Goal: Task Accomplishment & Management: Complete application form

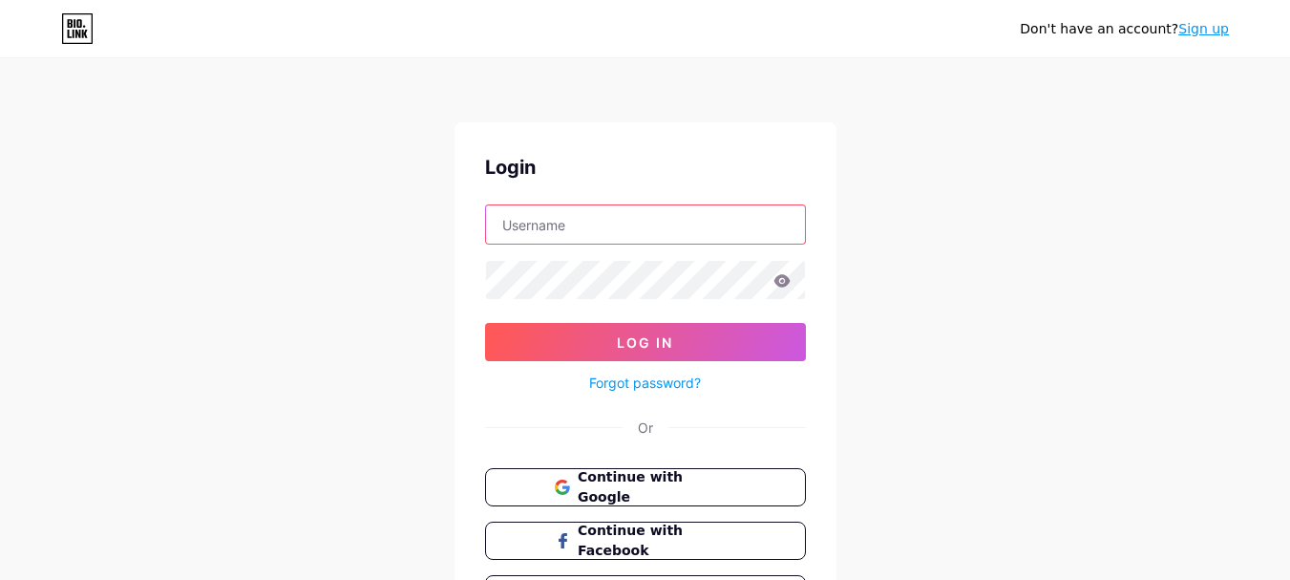
click at [552, 238] on input "text" at bounding box center [645, 224] width 319 height 38
type input "[EMAIL_ADDRESS][DOMAIN_NAME]"
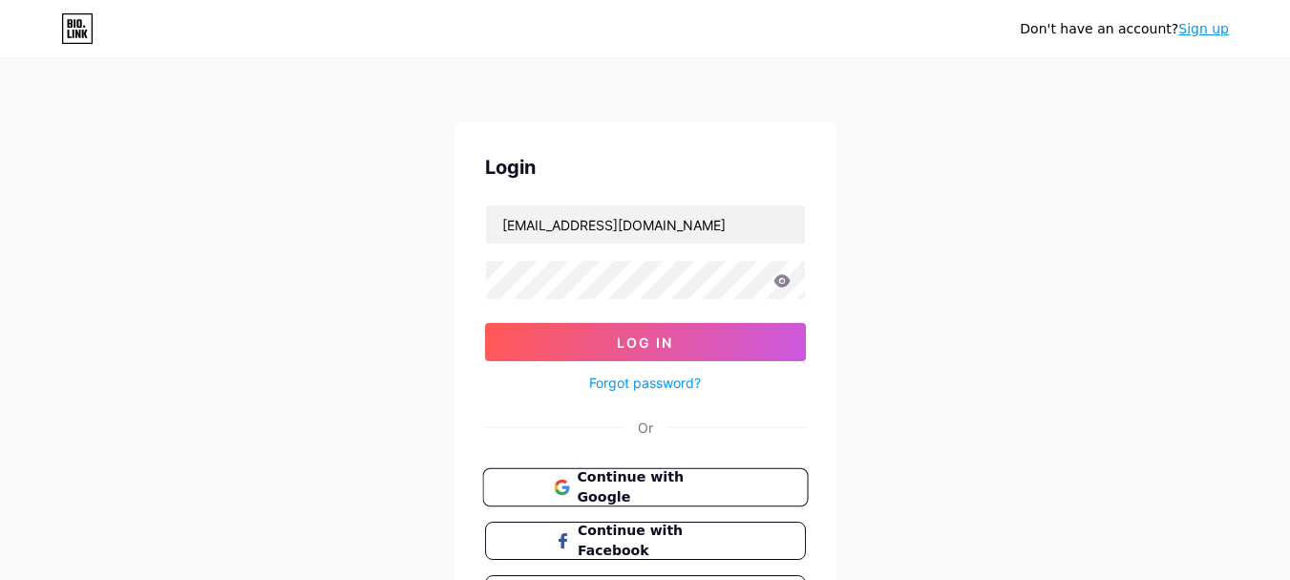
click at [641, 483] on span "Continue with Google" at bounding box center [656, 487] width 159 height 41
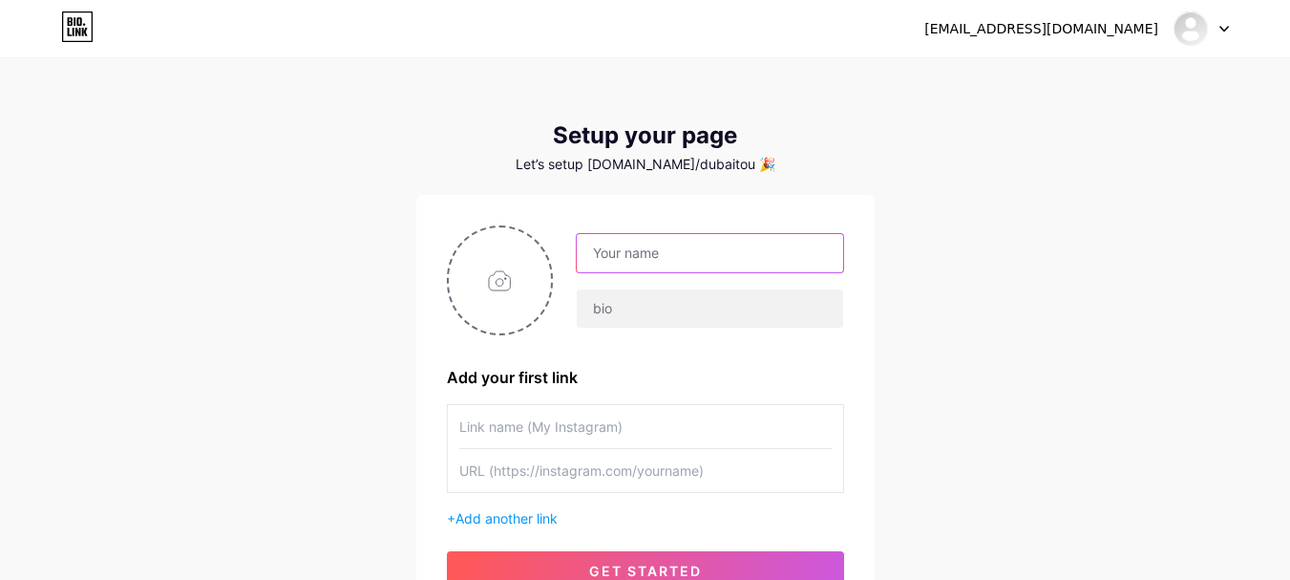
click at [617, 249] on input "text" at bounding box center [709, 253] width 265 height 38
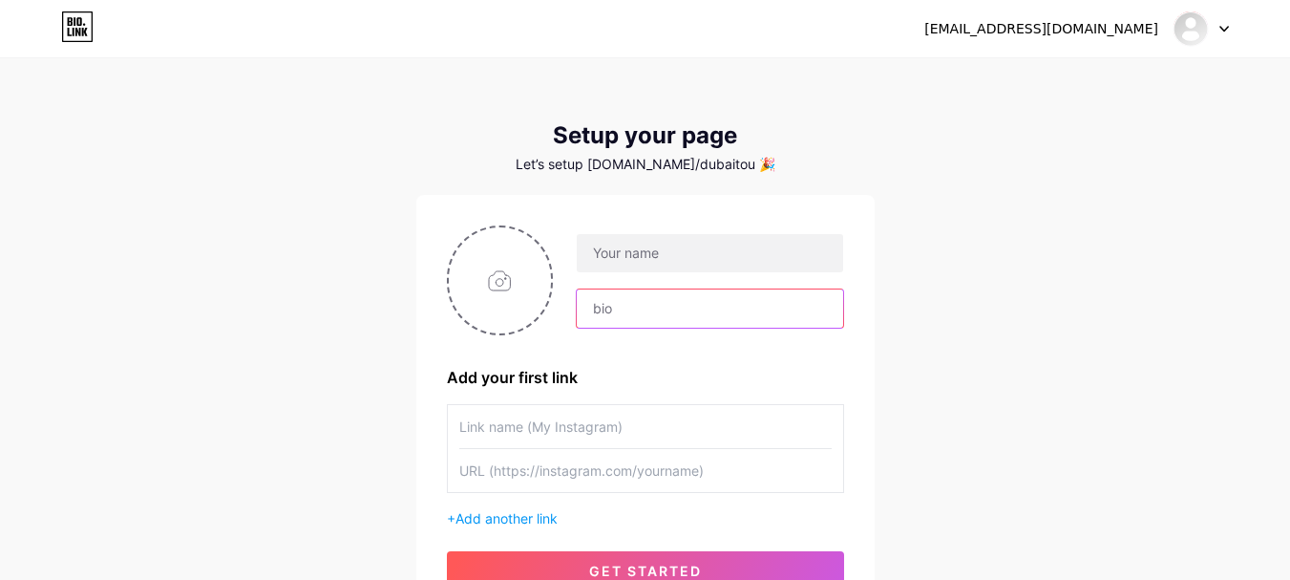
click at [619, 318] on input "text" at bounding box center [709, 308] width 265 height 38
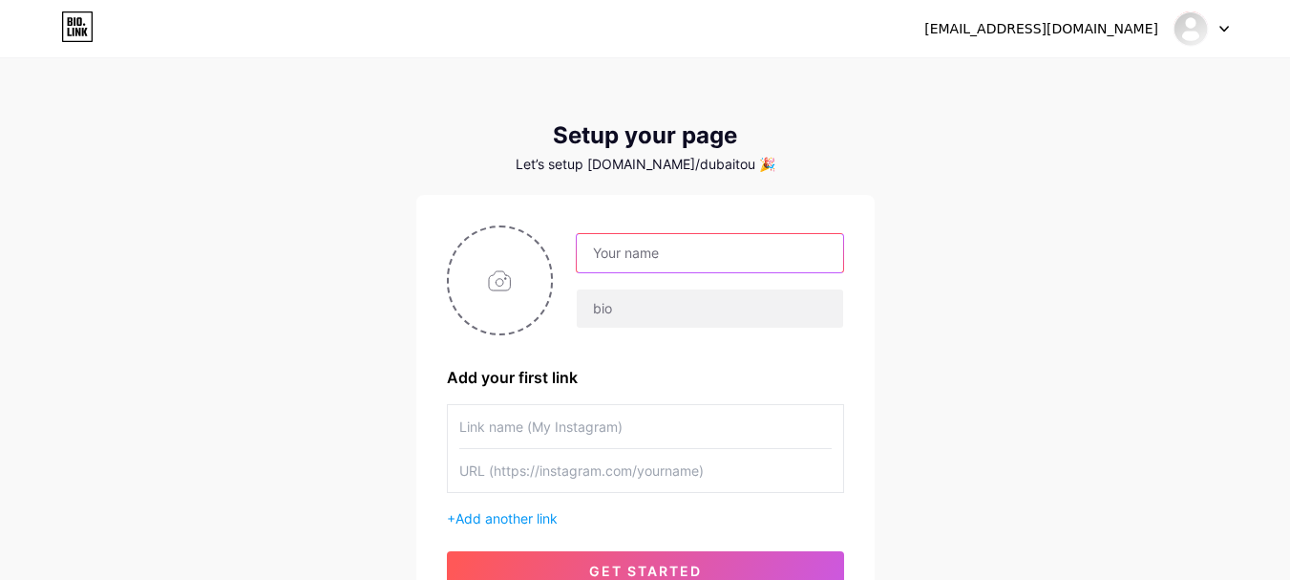
paste input "dubaiwaterpark"
click at [613, 256] on input "dubaiwaterpark" at bounding box center [709, 253] width 265 height 38
type input "dubaiwaterpark"
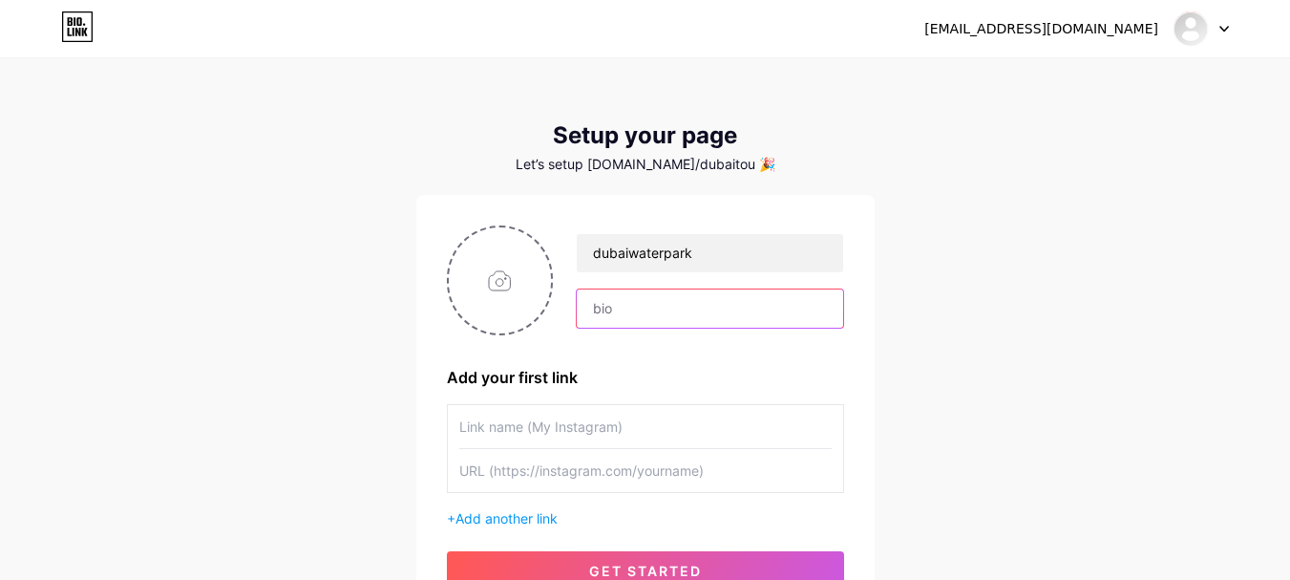
click at [625, 296] on input "text" at bounding box center [709, 308] width 265 height 38
paste input "Family-Friendly Excitement Awaits at [GEOGRAPHIC_DATA]"
type input "Family-Friendly Excitement Awaits at [GEOGRAPHIC_DATA]"
click at [642, 367] on div "Add your first link" at bounding box center [645, 377] width 397 height 23
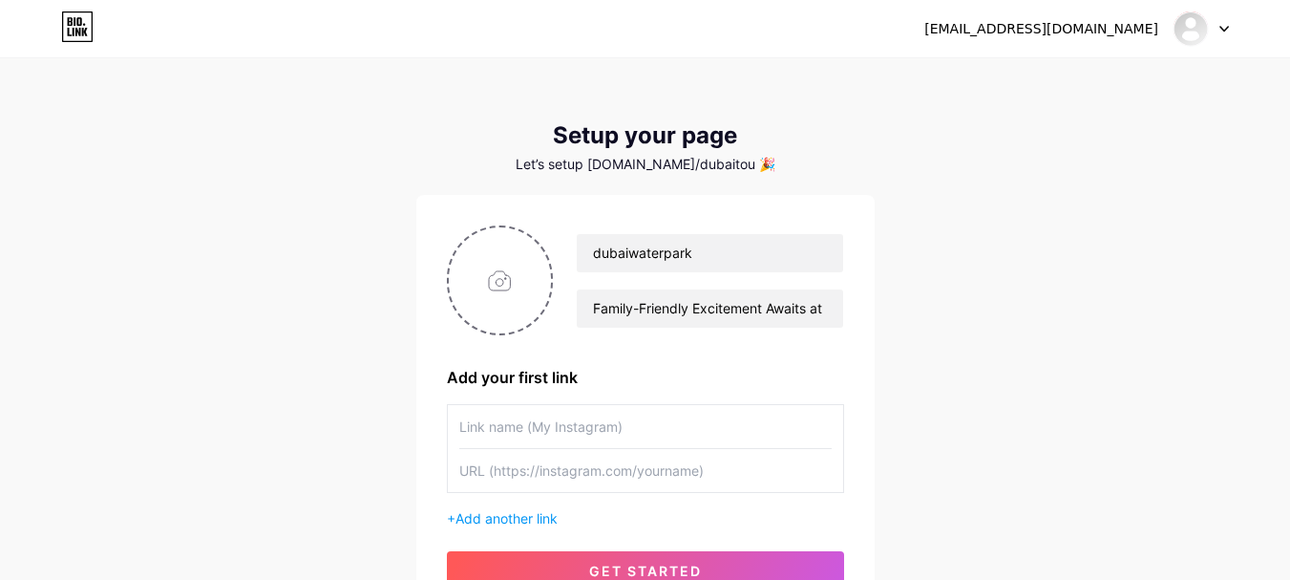
scroll to position [159, 0]
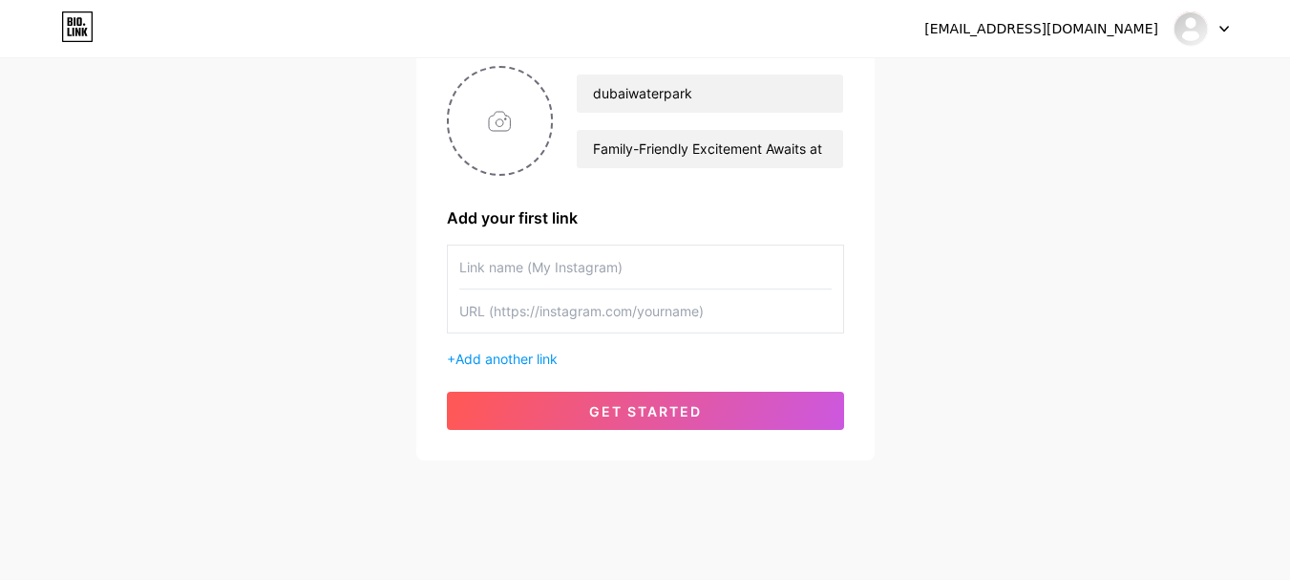
click at [508, 287] on input "text" at bounding box center [645, 266] width 372 height 43
click at [506, 308] on input "text" at bounding box center [645, 310] width 372 height 43
click at [504, 359] on span "Add another link" at bounding box center [507, 358] width 102 height 16
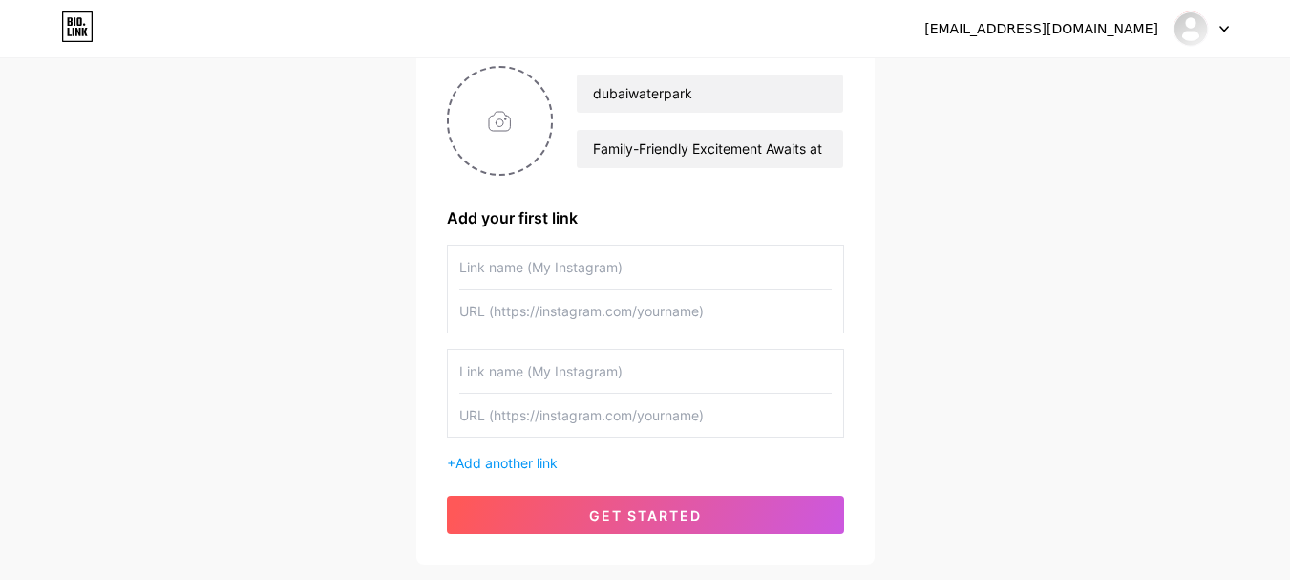
click at [492, 377] on input "text" at bounding box center [645, 371] width 372 height 43
click at [492, 270] on input "text" at bounding box center [645, 266] width 372 height 43
paste input "[GEOGRAPHIC_DATA]"
type input "[GEOGRAPHIC_DATA]"
click at [496, 311] on input "text" at bounding box center [645, 310] width 372 height 43
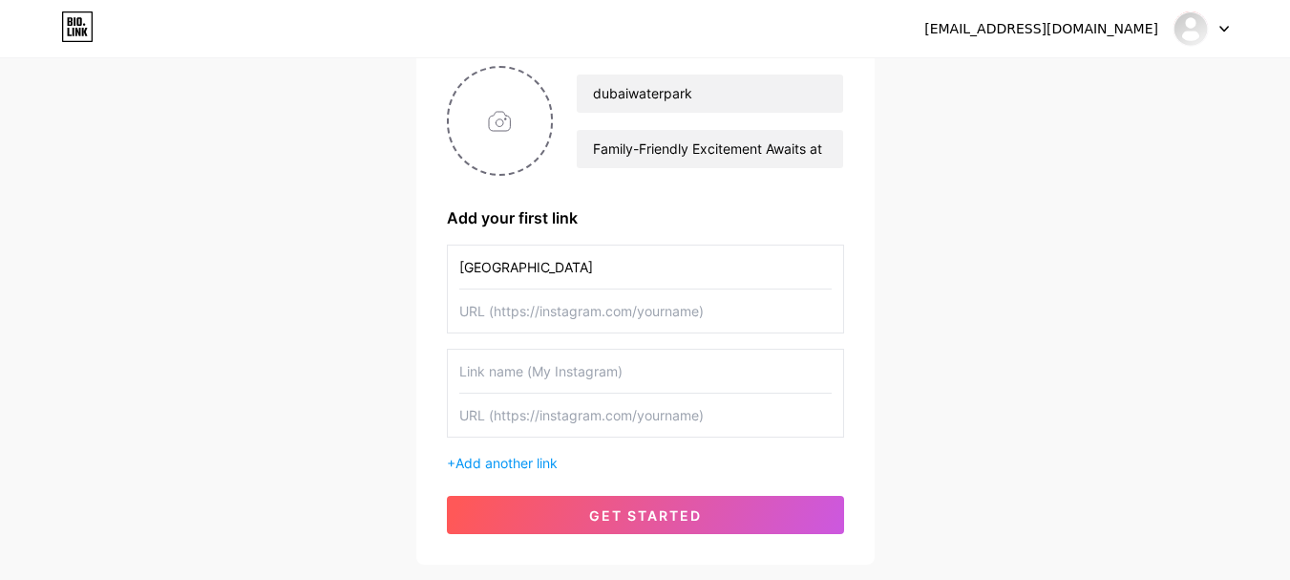
paste input "[URL][DOMAIN_NAME]"
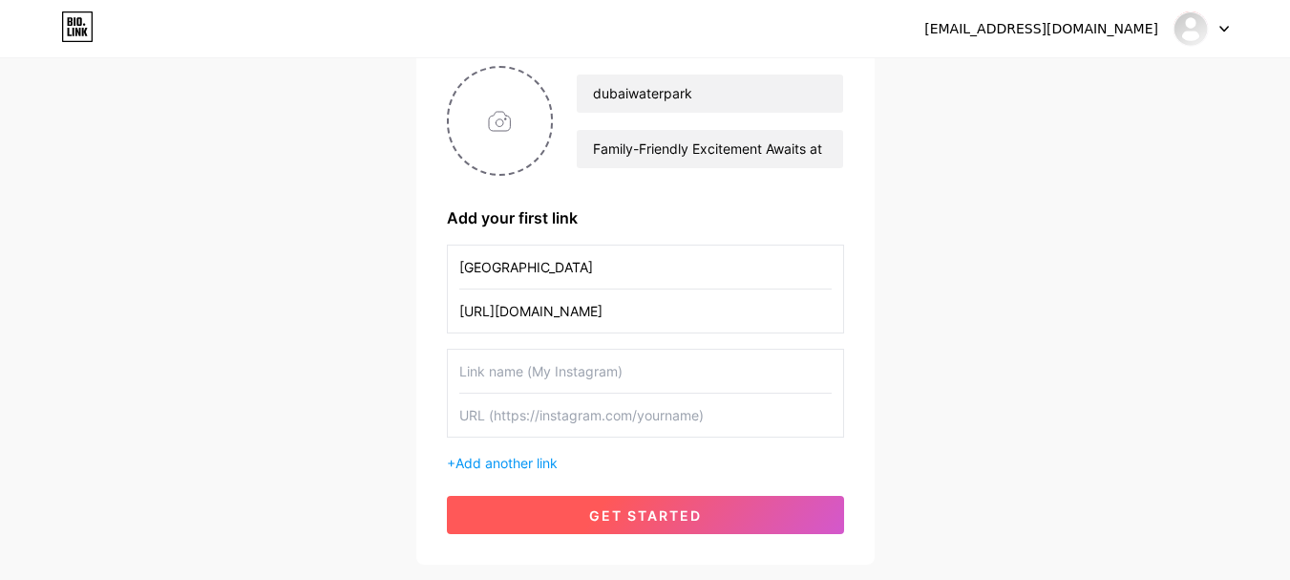
type input "[URL][DOMAIN_NAME]"
click at [639, 503] on button "get started" at bounding box center [645, 515] width 397 height 38
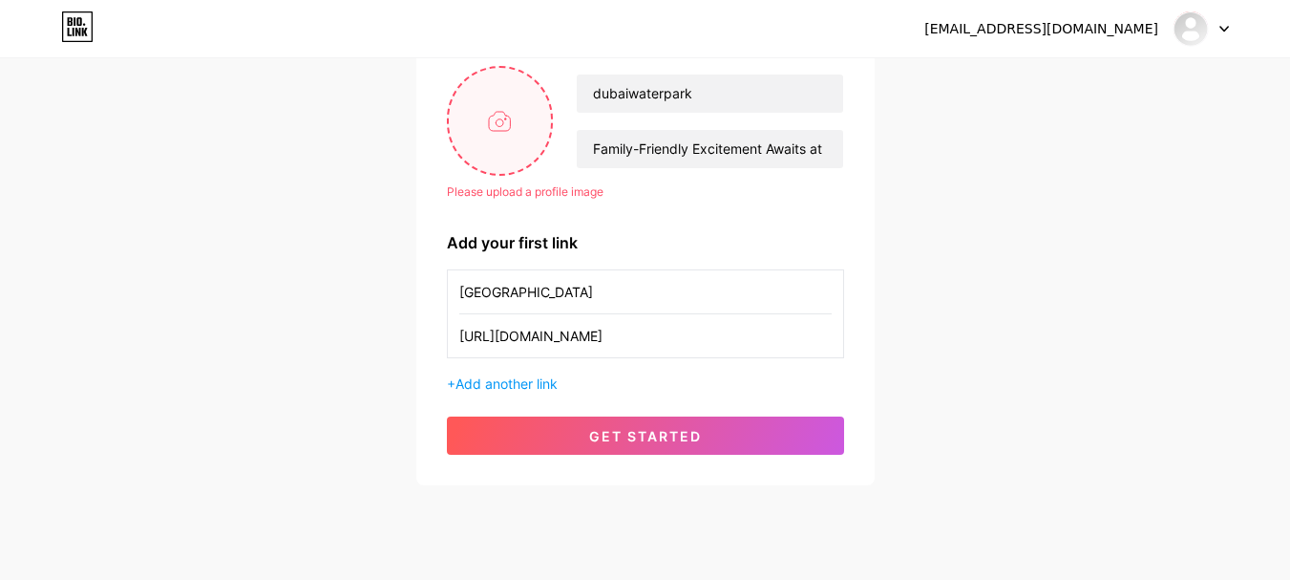
click at [481, 148] on input "file" at bounding box center [500, 121] width 103 height 106
type input "C:\fakepath\Relax or Ride [GEOGRAPHIC_DATA] Attractions.png"
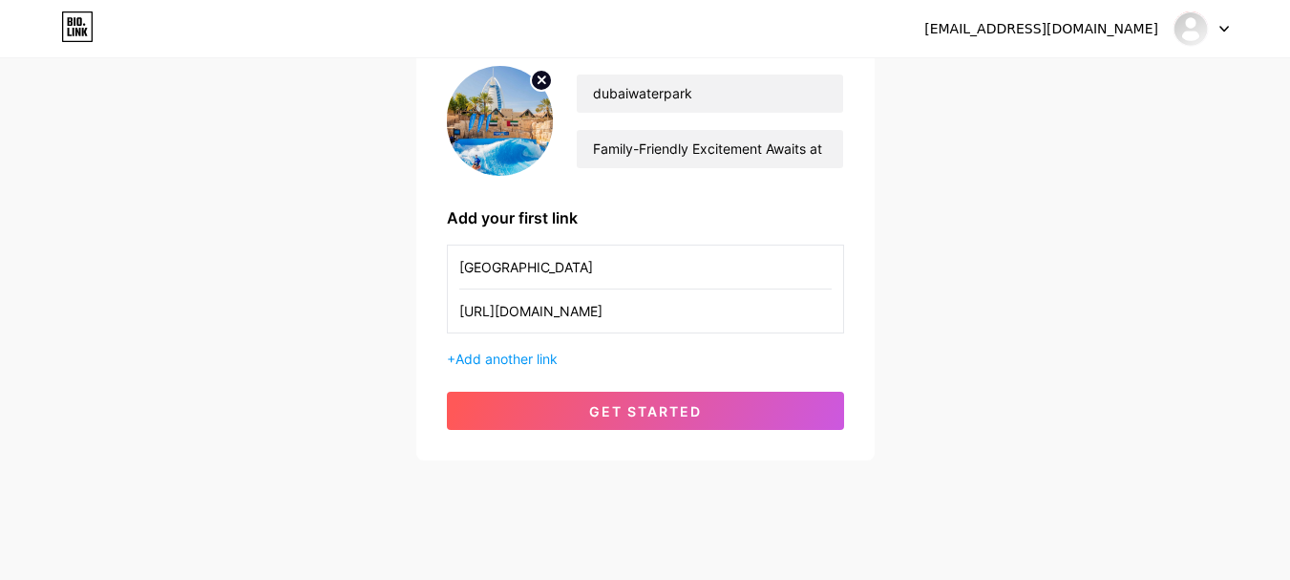
click at [660, 408] on span "get started" at bounding box center [645, 411] width 113 height 16
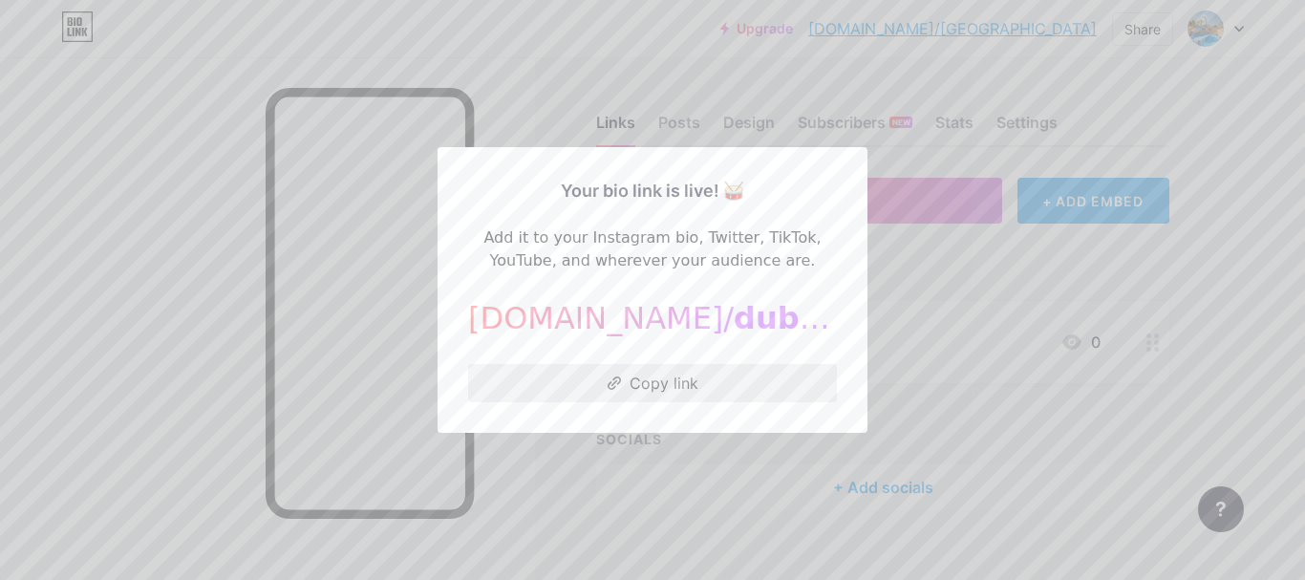
click at [682, 374] on button "Copy link" at bounding box center [652, 383] width 369 height 38
